Goal: Task Accomplishment & Management: Use online tool/utility

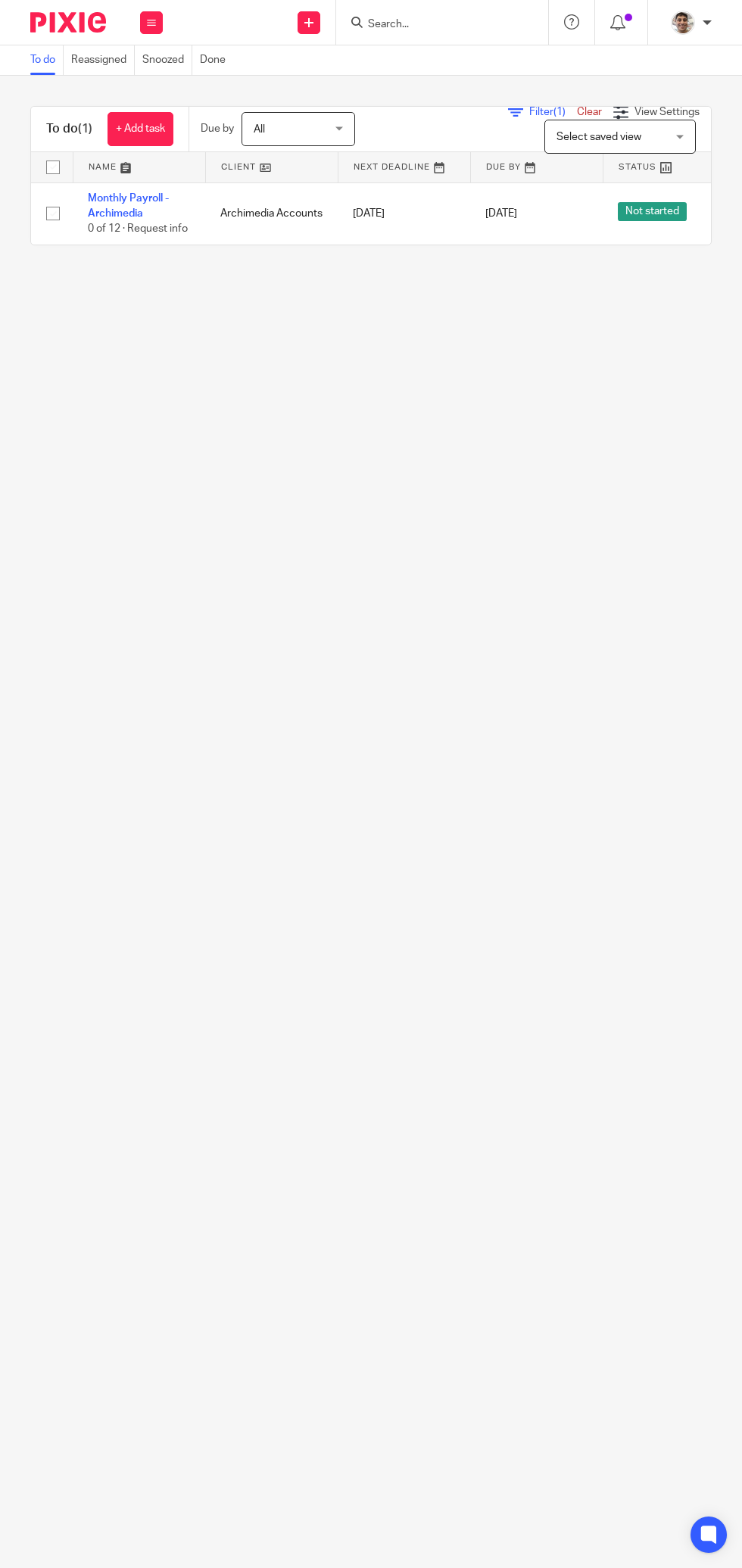
click at [439, 24] on input "Search" at bounding box center [434, 25] width 137 height 13
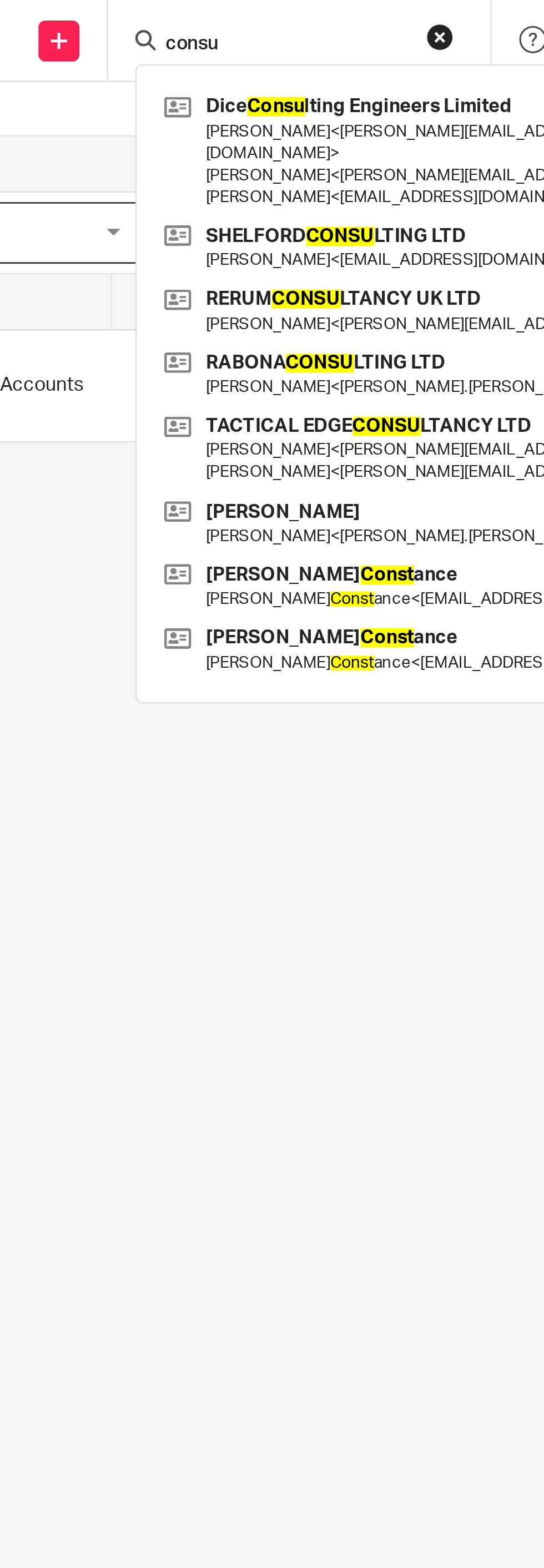
type input "consu"
click at [320, 118] on link at bounding box center [395, 126] width 257 height 25
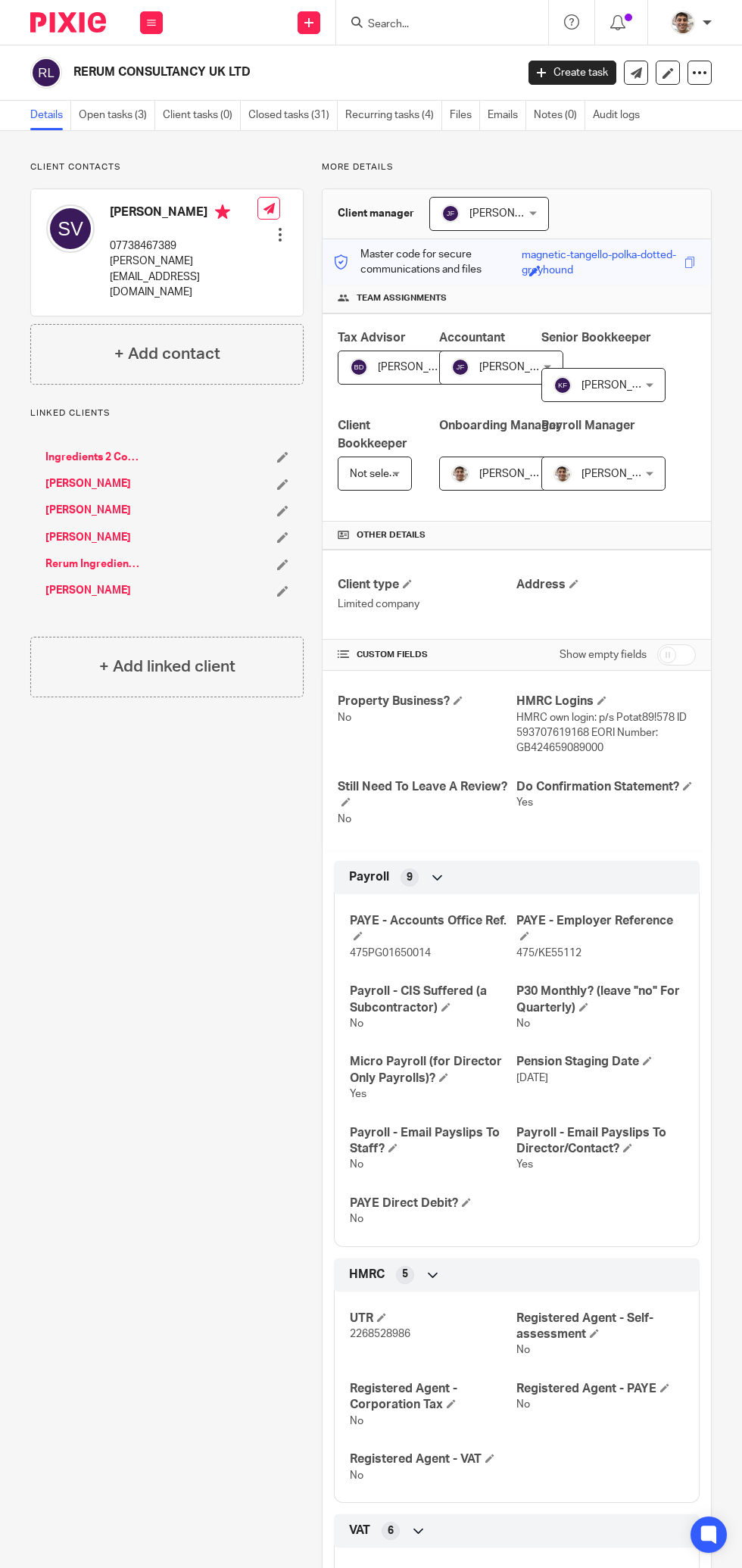
click at [125, 122] on link "Open tasks (3)" at bounding box center [116, 115] width 77 height 30
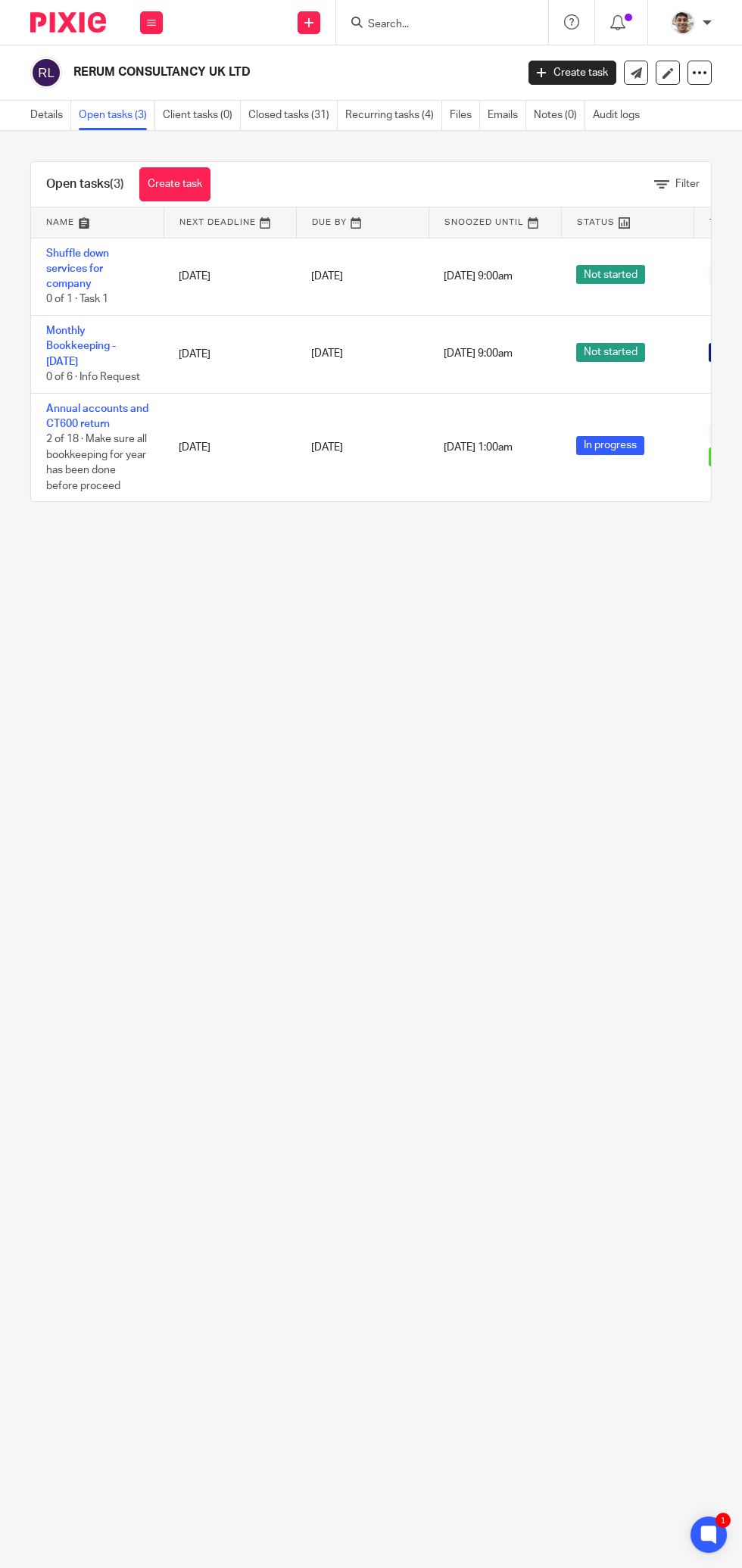
click at [73, 253] on link "Shuffle down services for company" at bounding box center [78, 268] width 62 height 41
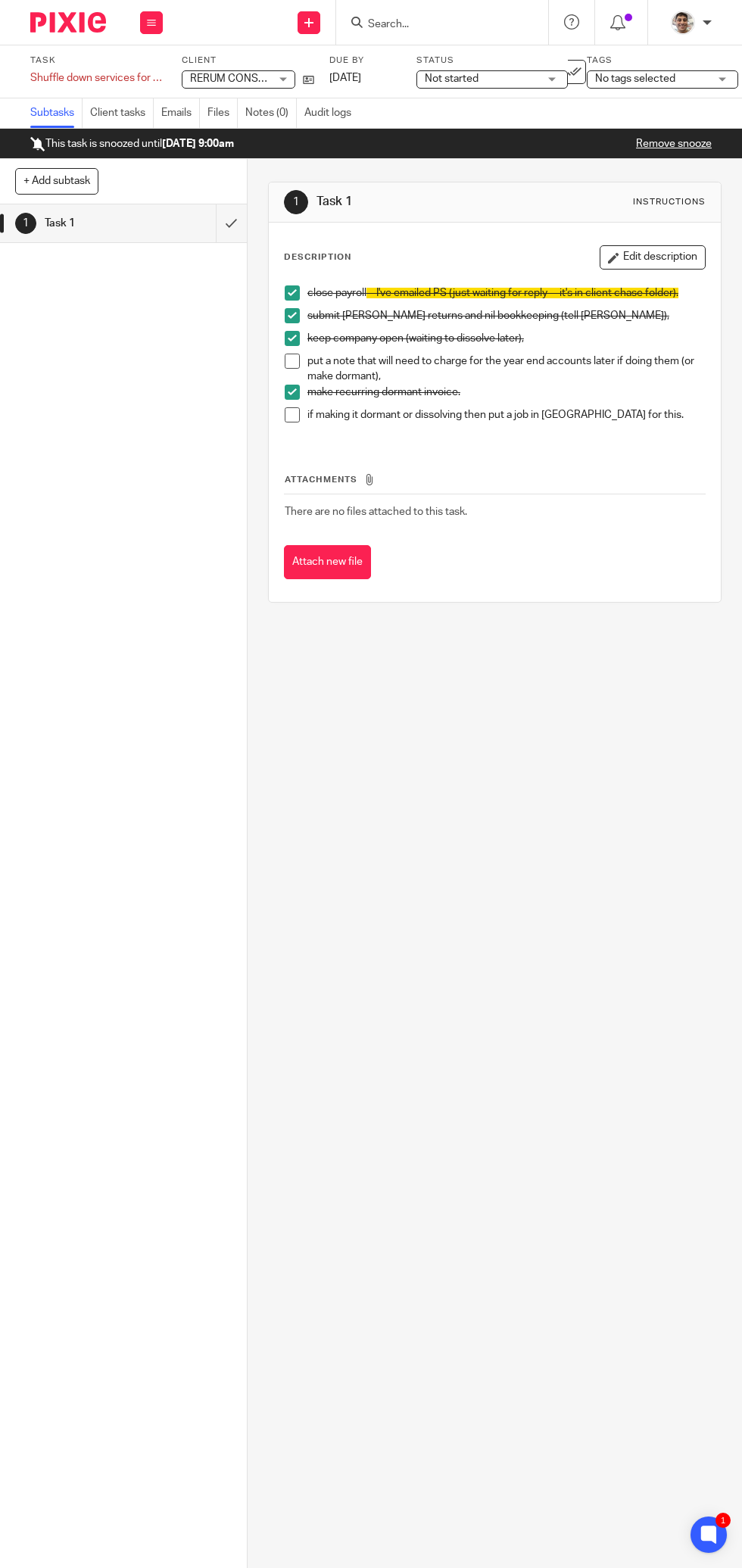
click at [309, 85] on icon at bounding box center [308, 79] width 11 height 11
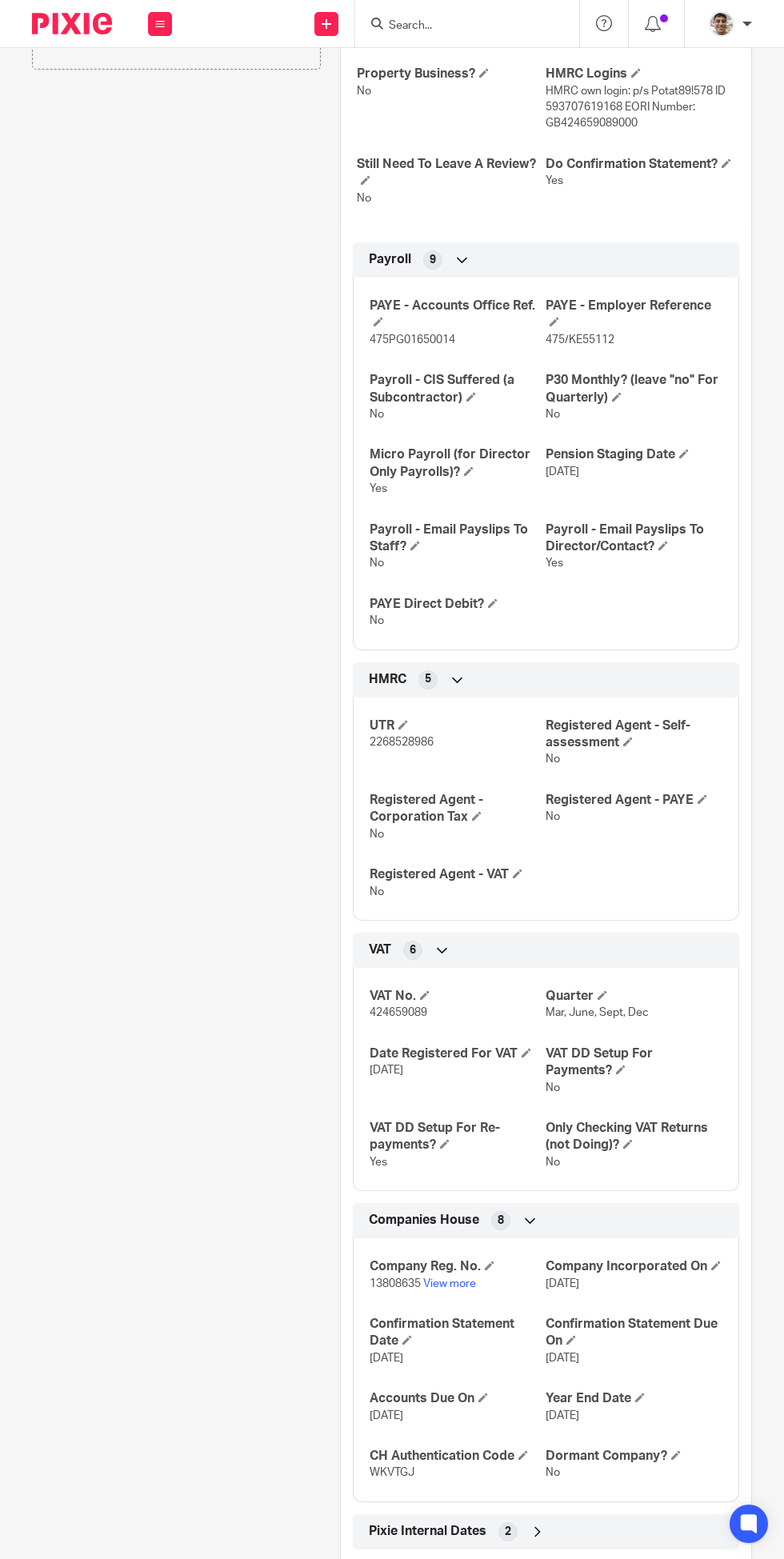
scroll to position [98, 0]
click at [445, 1278] on link "View more" at bounding box center [449, 1284] width 53 height 12
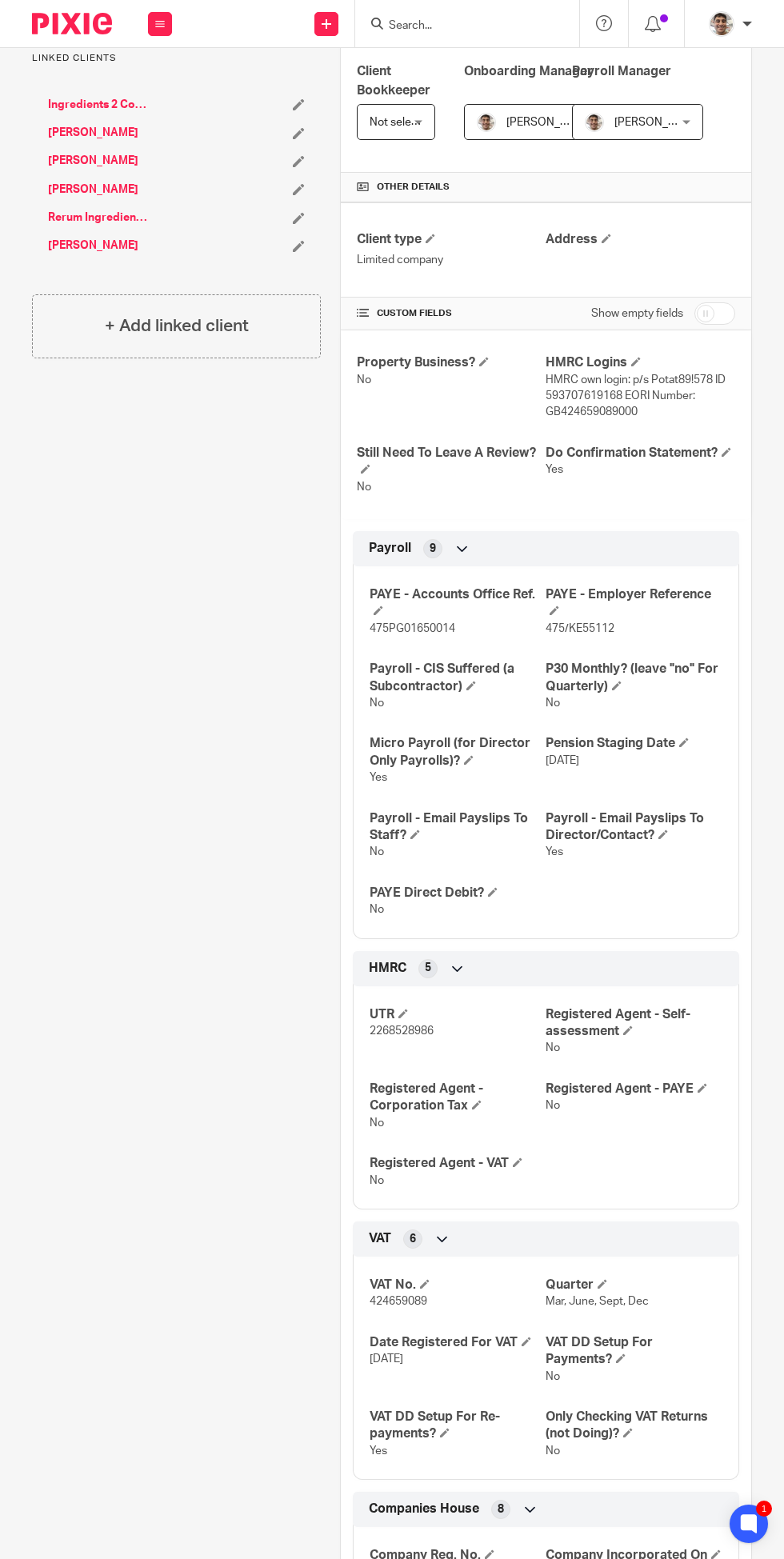
scroll to position [0, 0]
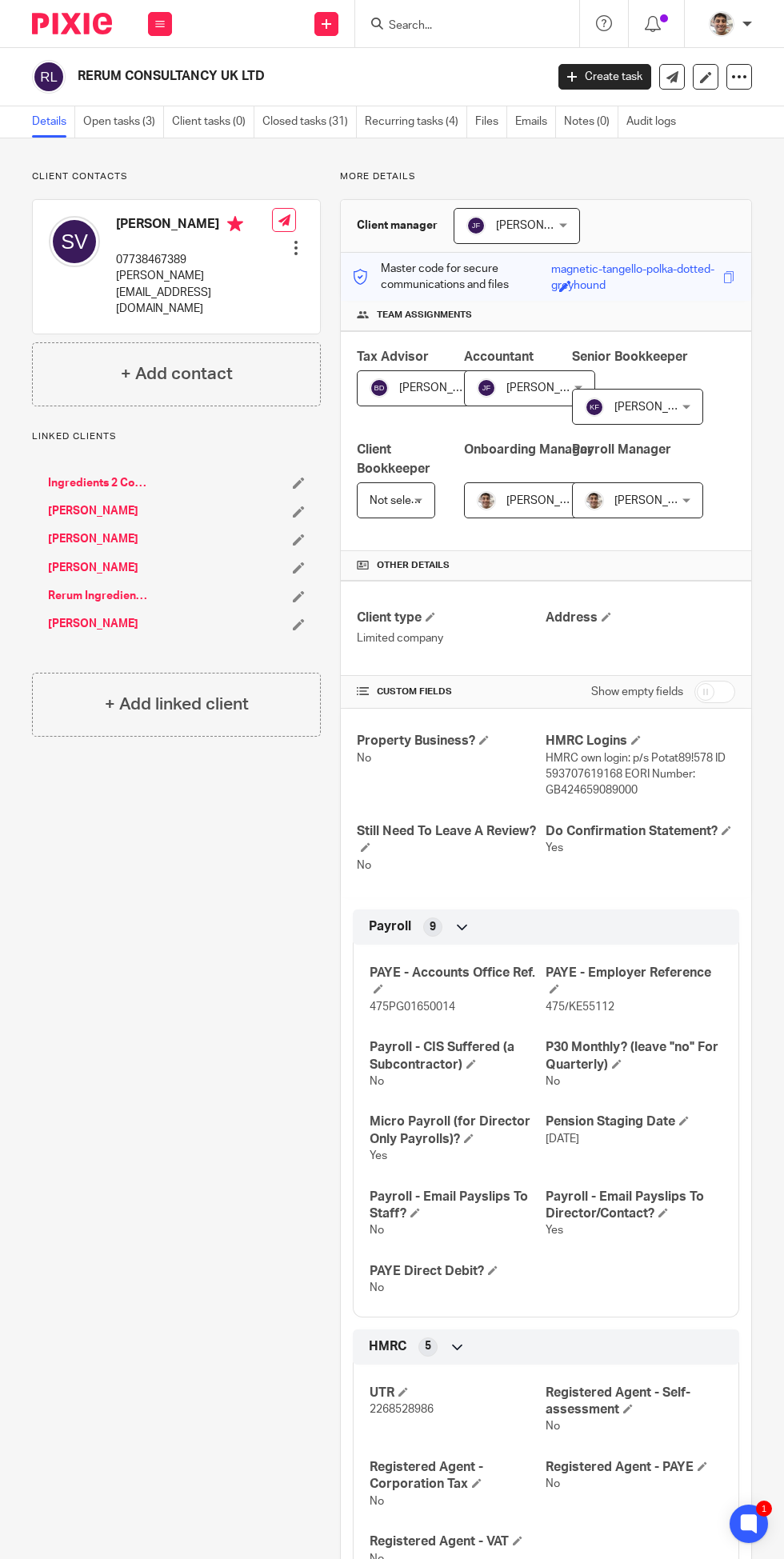
click at [160, 23] on icon at bounding box center [159, 24] width 10 height 10
click at [176, 961] on div "Client contacts Serge Van-Kleef 07738467389 serge@rerumconsultancy.com Edit con…" at bounding box center [167, 1223] width 308 height 2106
click at [160, 23] on icon at bounding box center [159, 24] width 10 height 10
click at [234, 868] on div "Client contacts Serge Van-Kleef 07738467389 serge@rerumconsultancy.com Edit con…" at bounding box center [167, 1223] width 308 height 2106
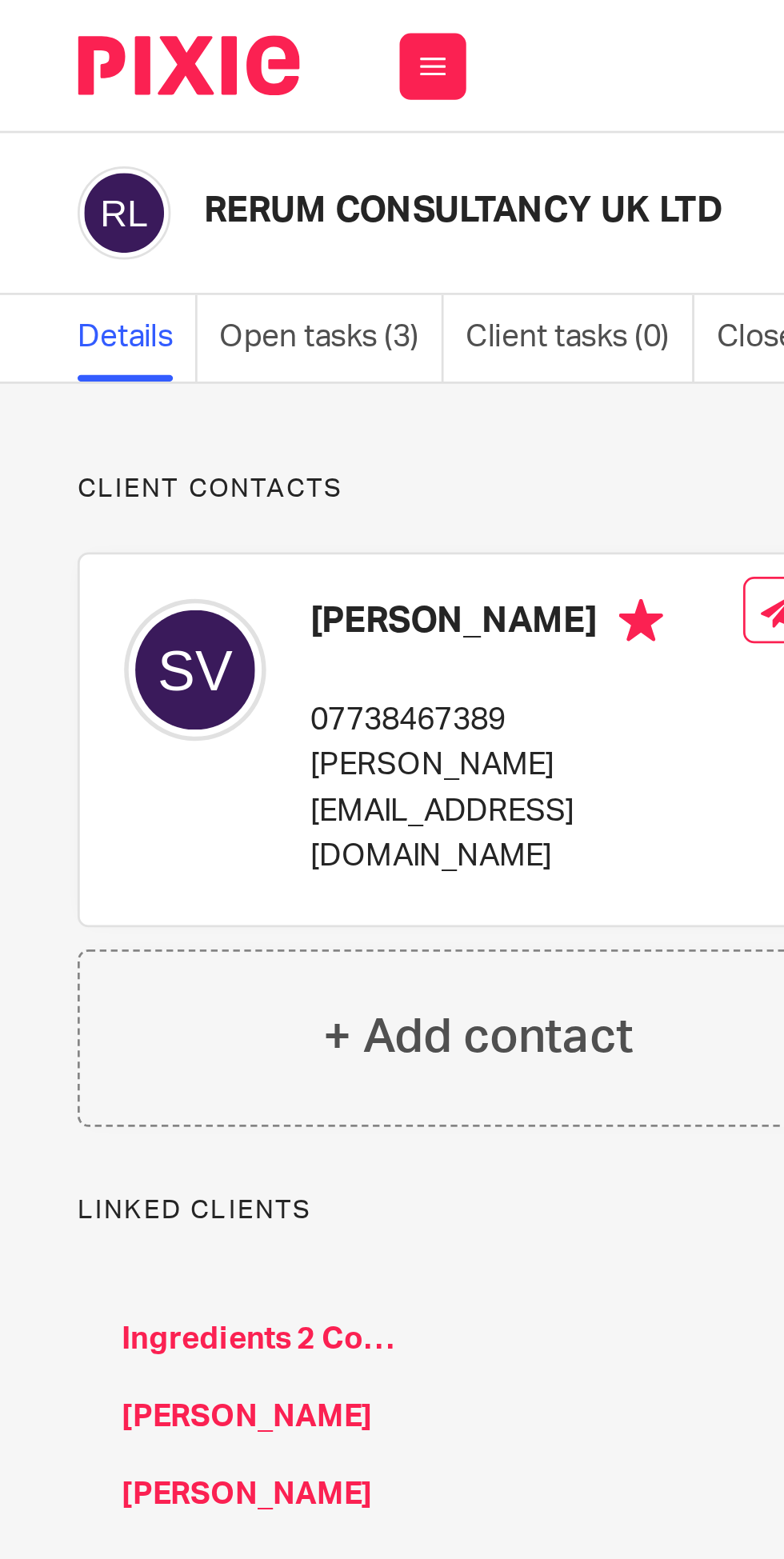
click at [137, 123] on link "Open tasks (3)" at bounding box center [123, 121] width 81 height 31
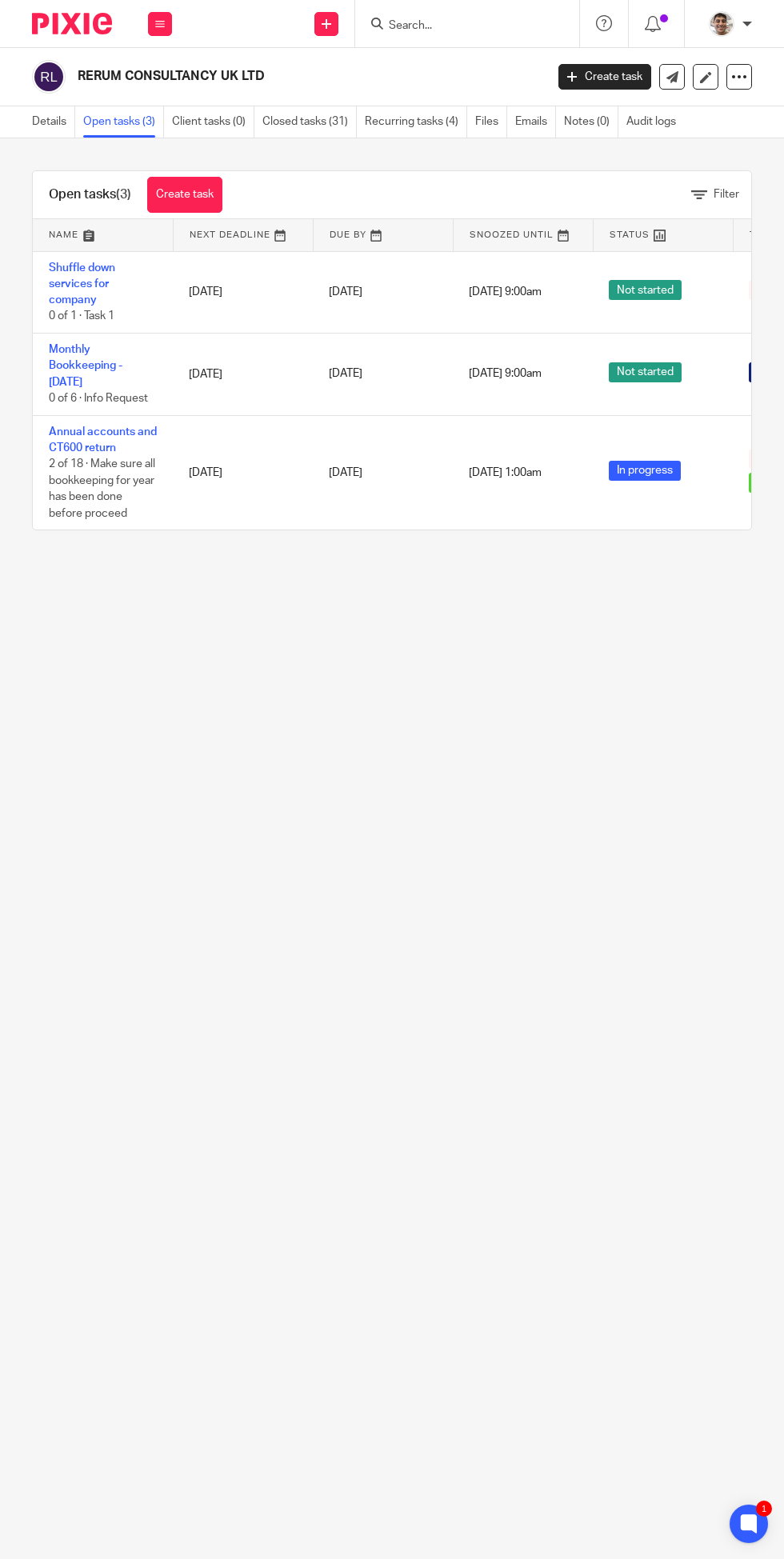
click at [92, 267] on link "Shuffle down services for company" at bounding box center [82, 283] width 66 height 44
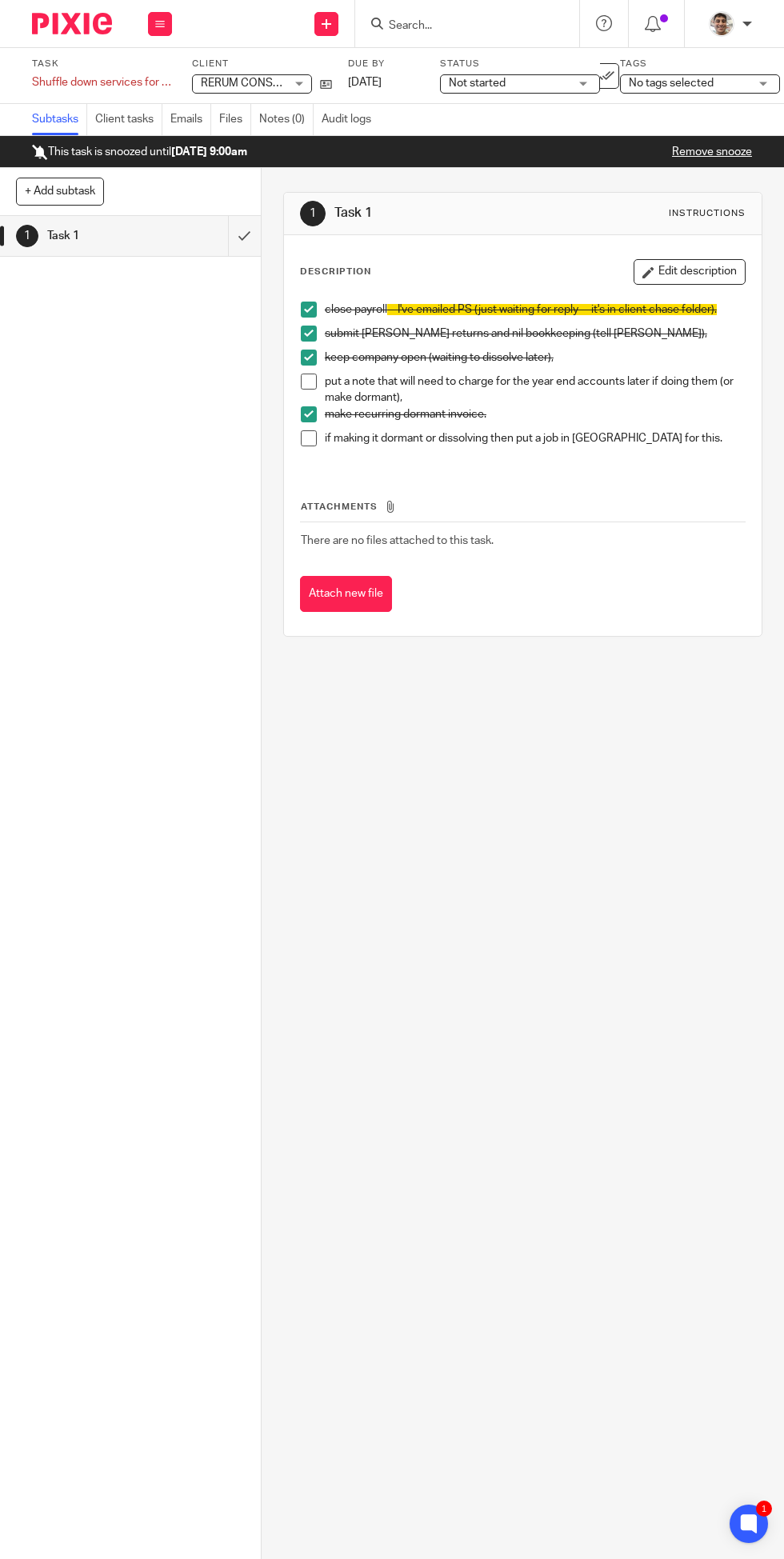
click at [74, 28] on img at bounding box center [72, 23] width 80 height 21
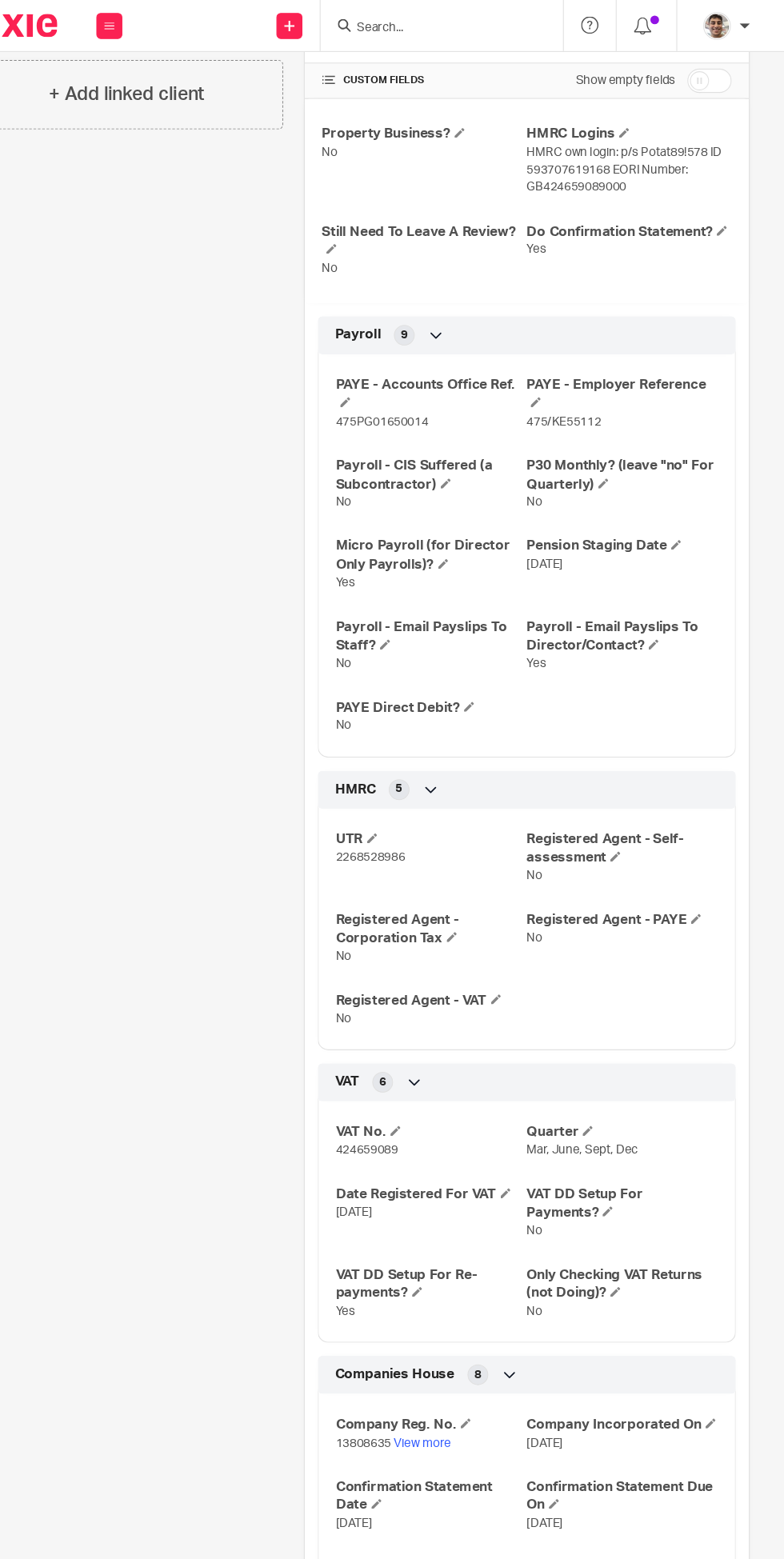
scroll to position [631, 0]
